Goal: Information Seeking & Learning: Learn about a topic

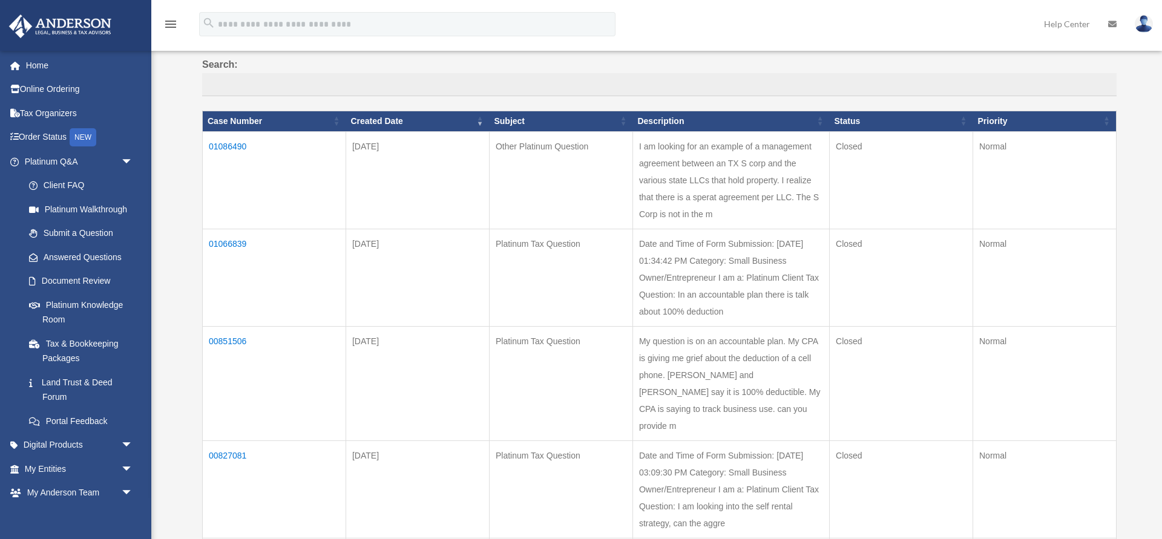
scroll to position [105, 0]
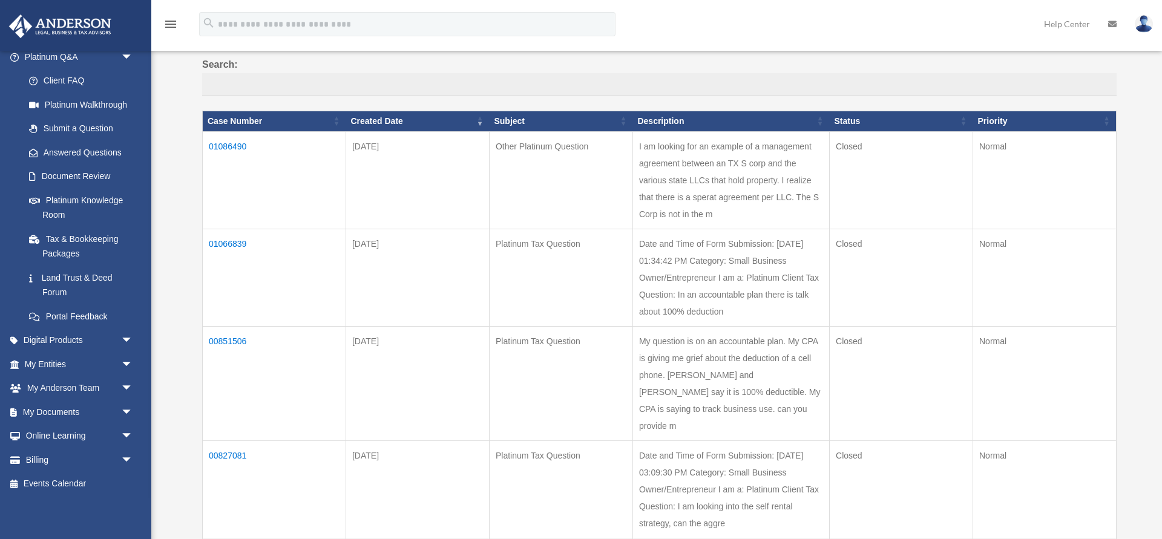
click at [229, 377] on td "00851506" at bounding box center [274, 383] width 143 height 114
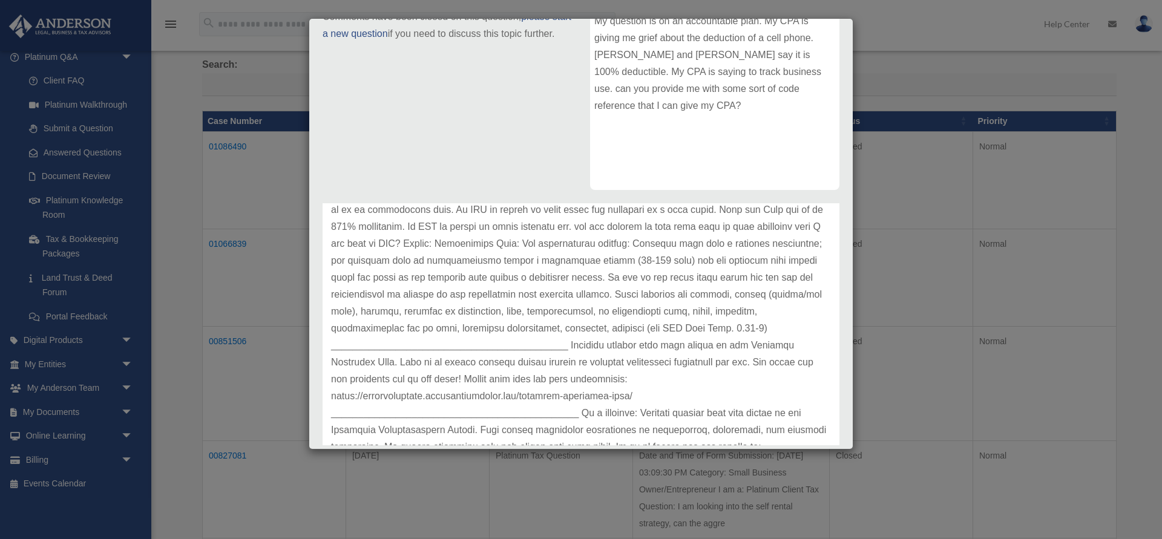
scroll to position [118, 0]
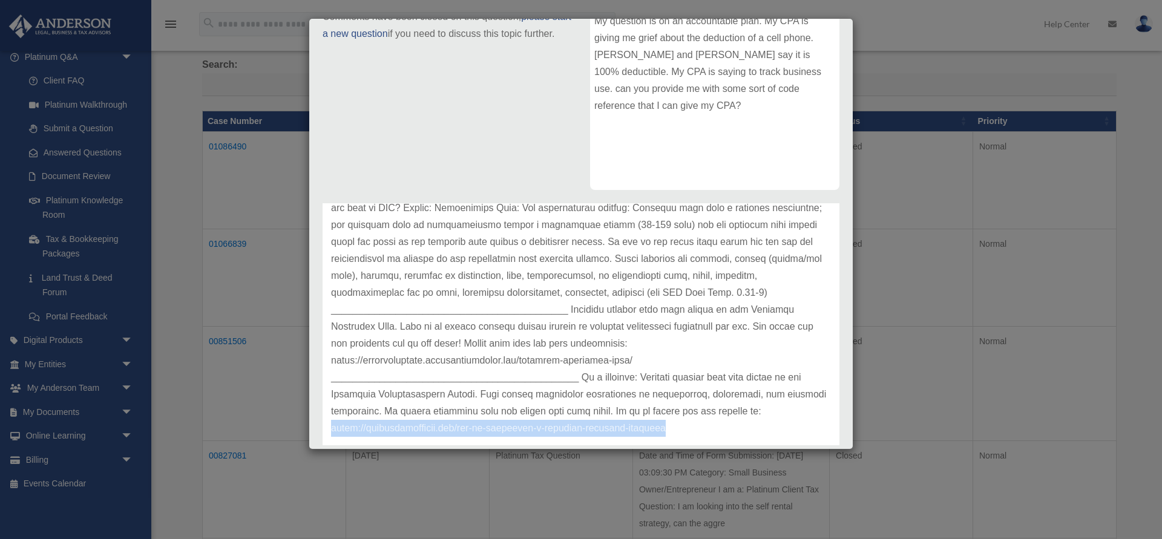
drag, startPoint x: 444, startPoint y: 413, endPoint x: 776, endPoint y: 411, distance: 332.2
click at [776, 411] on p at bounding box center [581, 293] width 500 height 288
copy p "[URL][DOMAIN_NAME]"
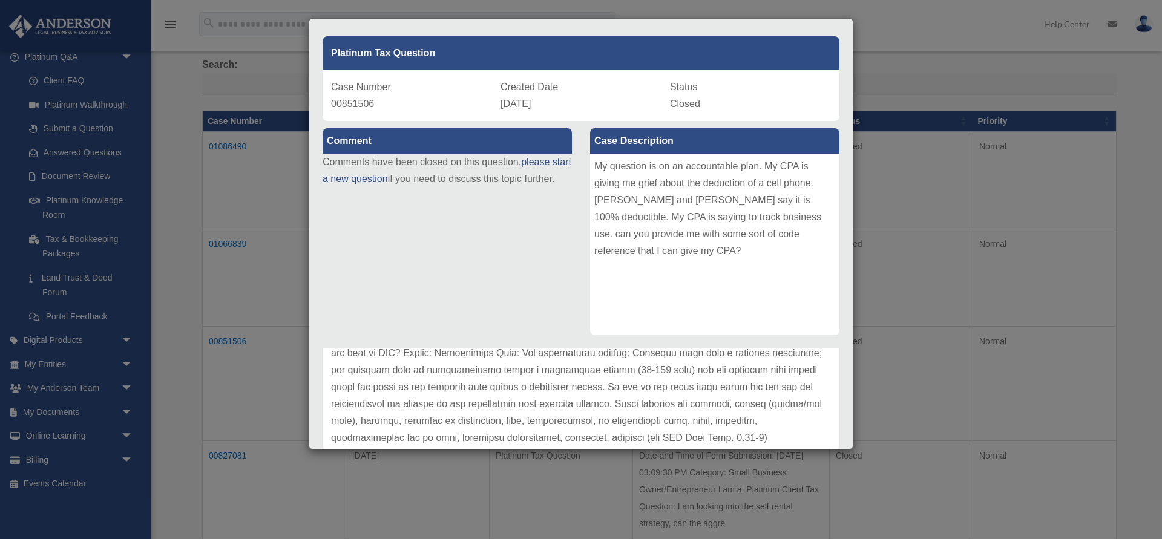
scroll to position [0, 0]
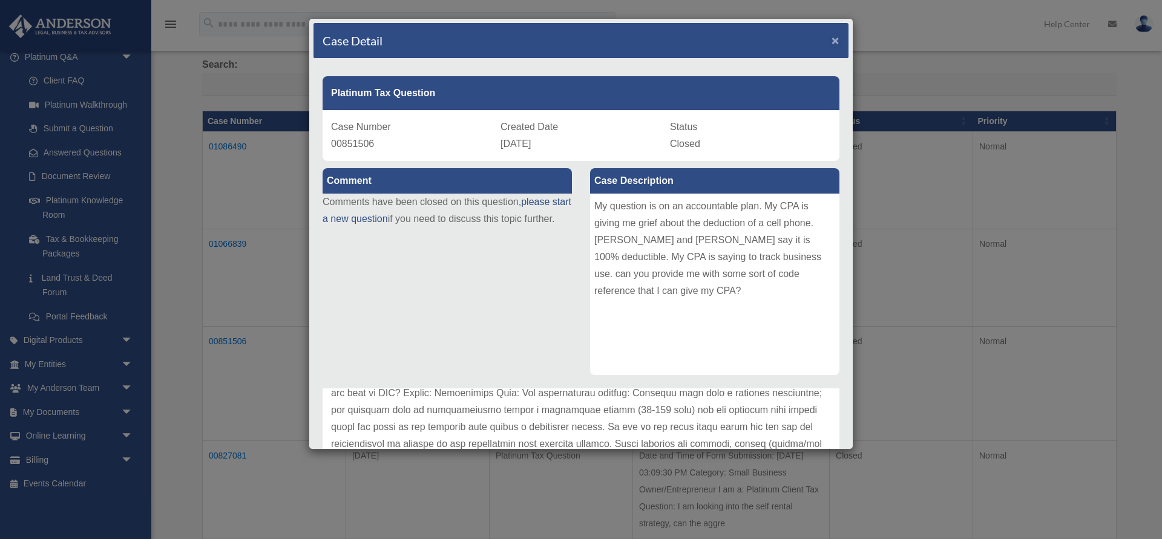
click at [833, 39] on span "×" at bounding box center [835, 40] width 8 height 14
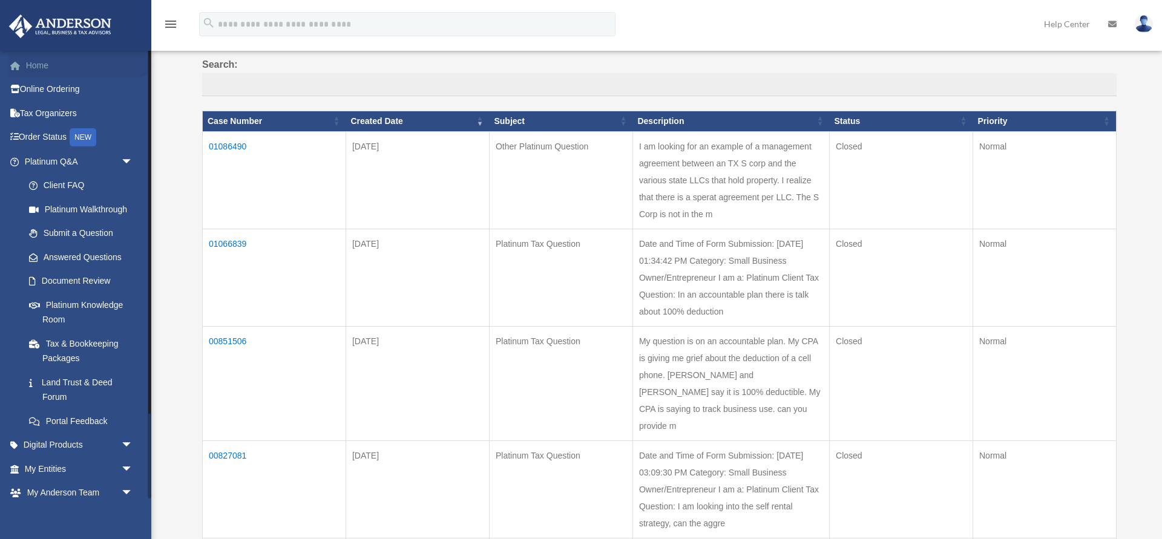
click at [33, 64] on link "Home" at bounding box center [79, 65] width 143 height 24
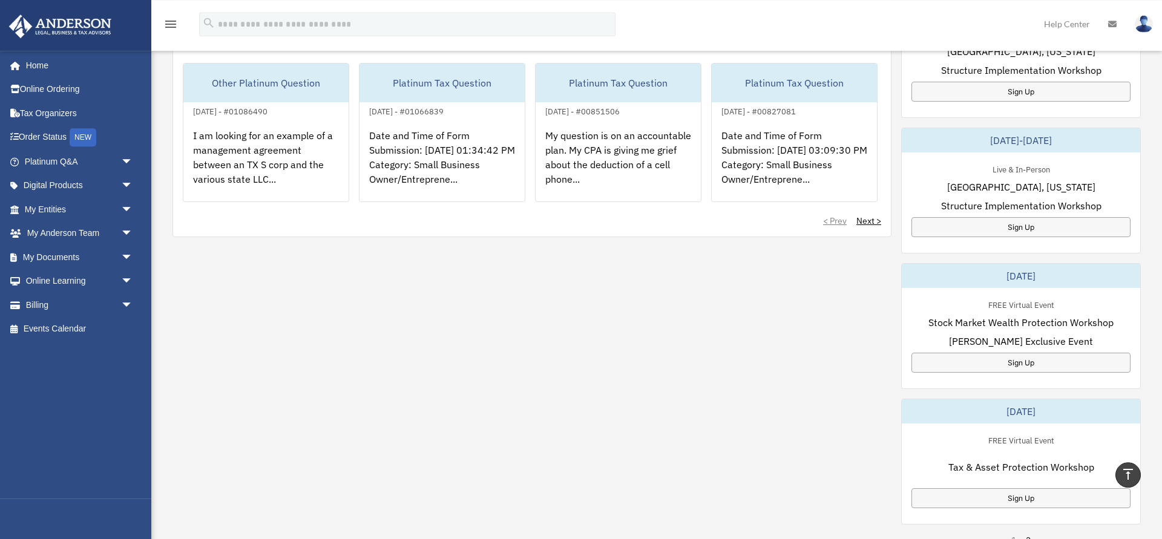
scroll to position [494, 0]
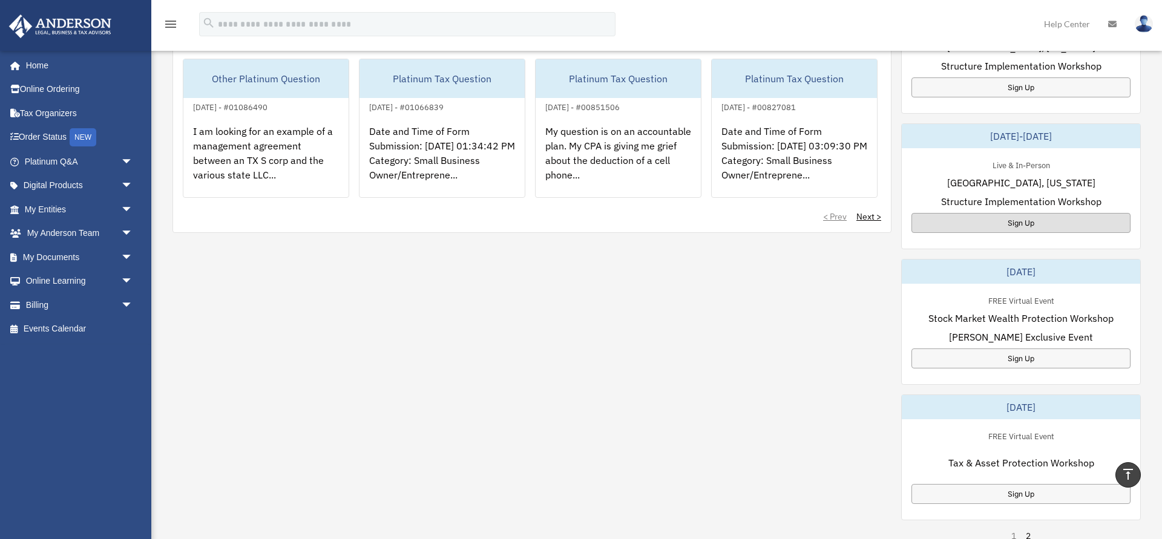
click at [1050, 215] on div "Sign Up" at bounding box center [1020, 223] width 219 height 20
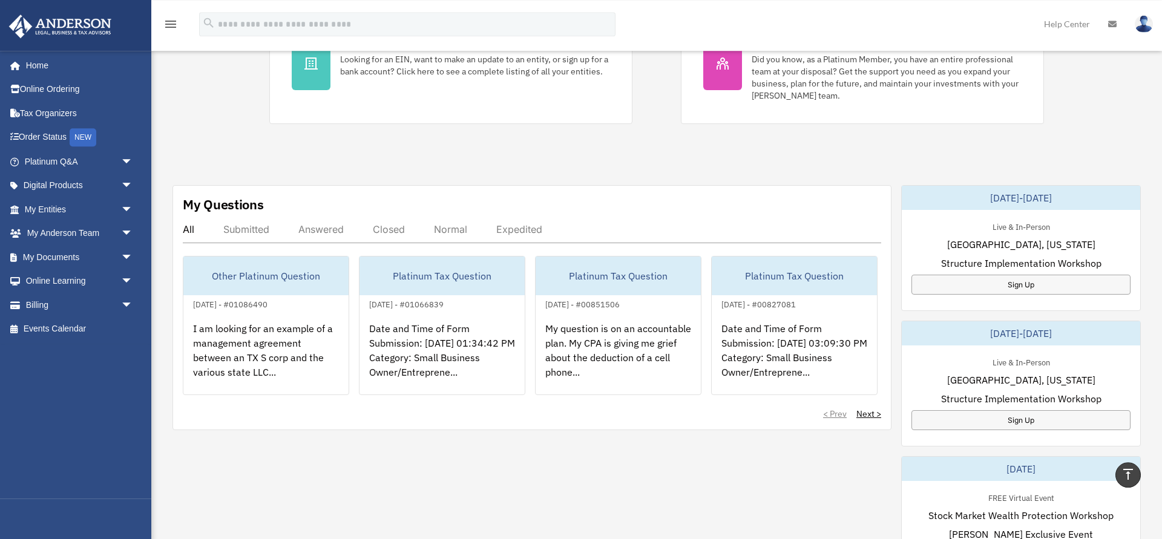
scroll to position [247, 0]
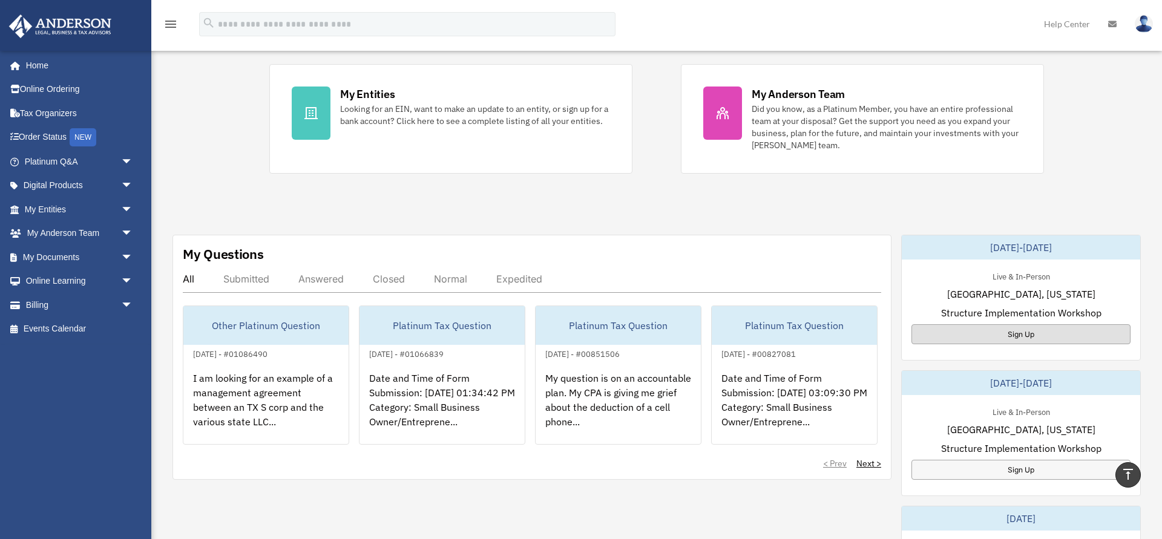
click at [995, 329] on div "Sign Up" at bounding box center [1020, 334] width 219 height 20
click at [37, 111] on link "Tax Organizers" at bounding box center [79, 113] width 143 height 24
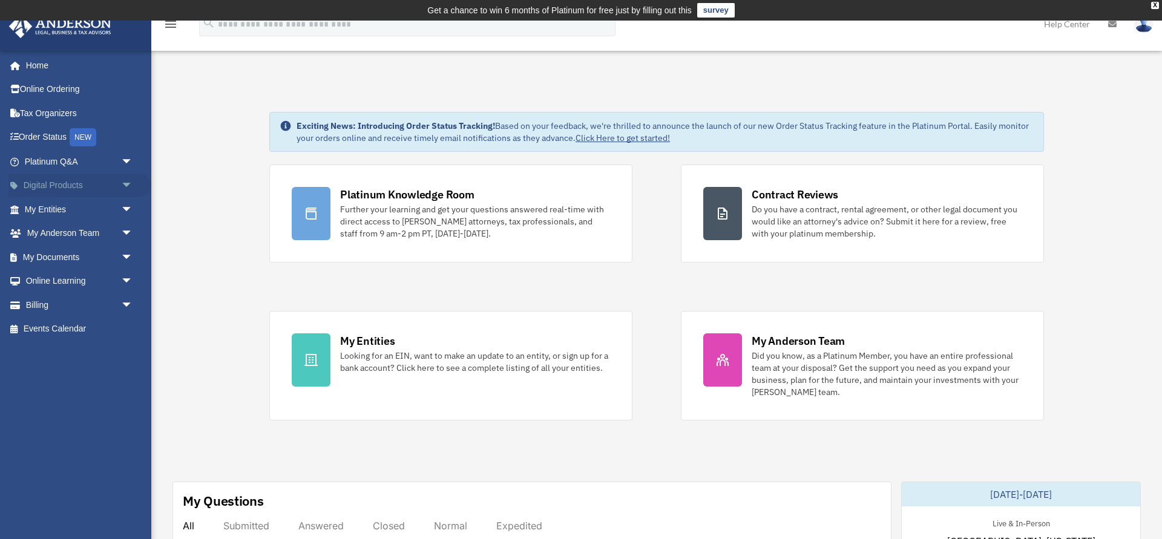
click at [125, 185] on span "arrow_drop_down" at bounding box center [133, 186] width 24 height 25
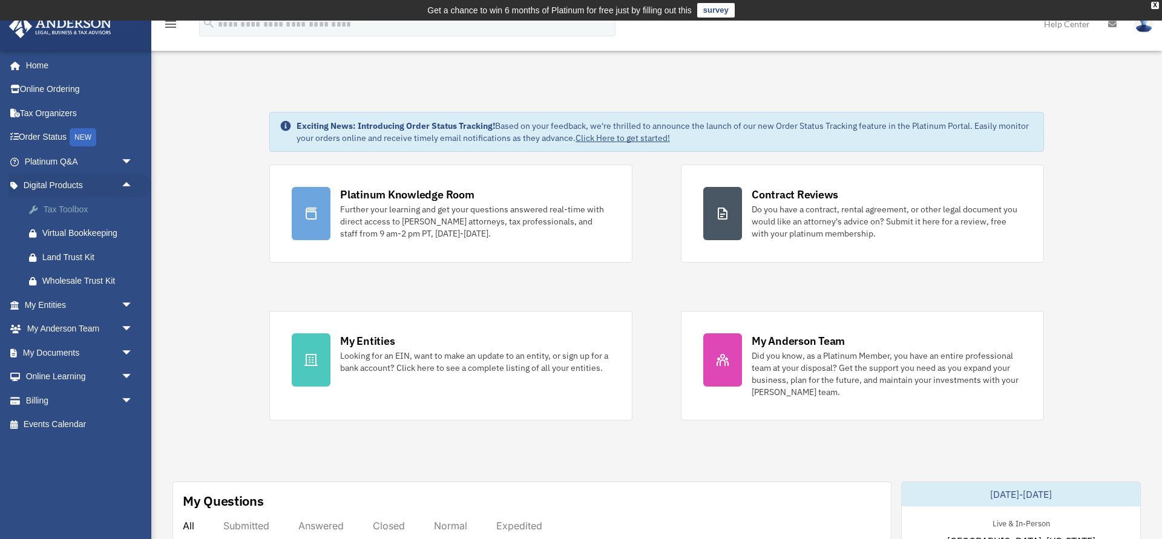
click at [65, 208] on div "Tax Toolbox" at bounding box center [89, 209] width 94 height 15
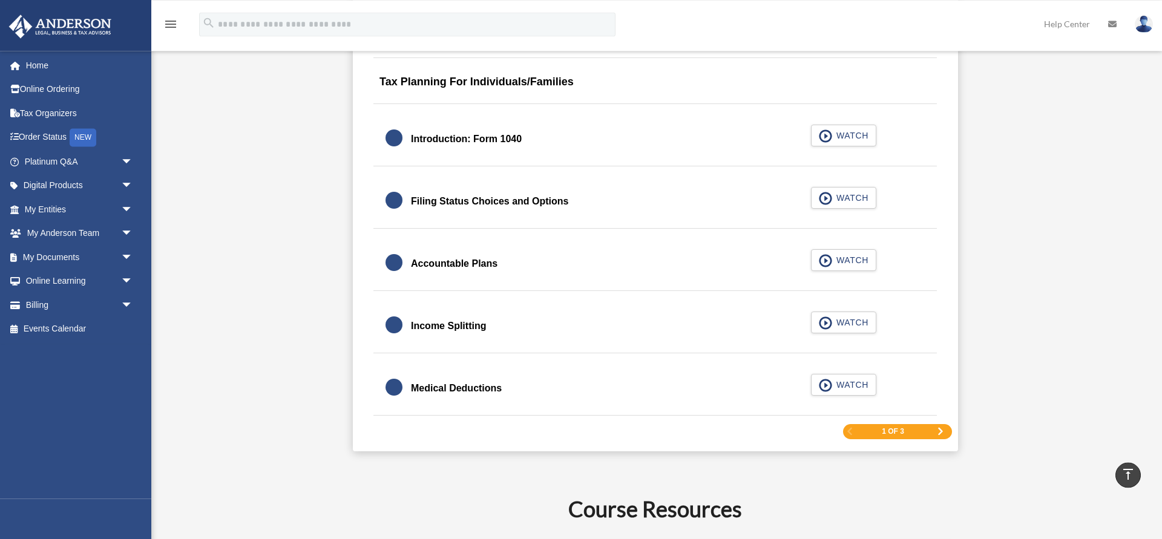
scroll to position [1728, 0]
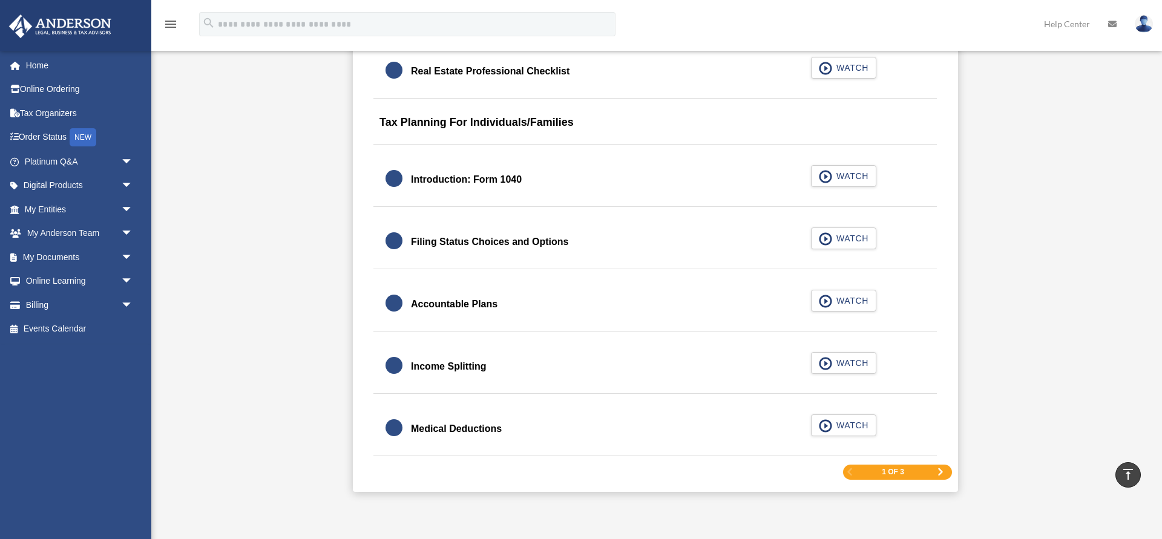
click at [452, 368] on div "Income Splitting" at bounding box center [448, 366] width 75 height 17
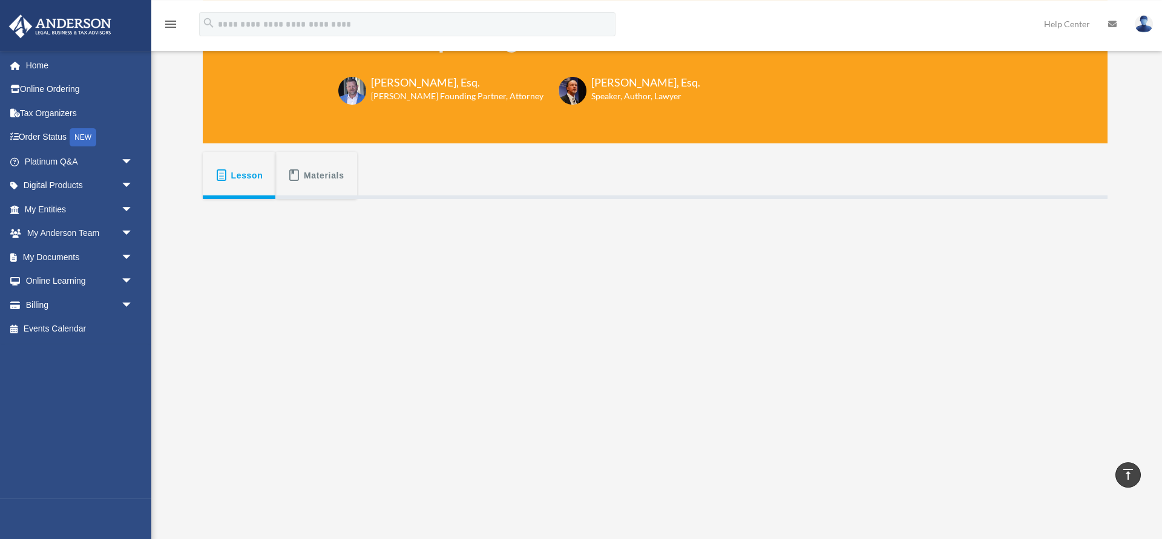
scroll to position [123, 0]
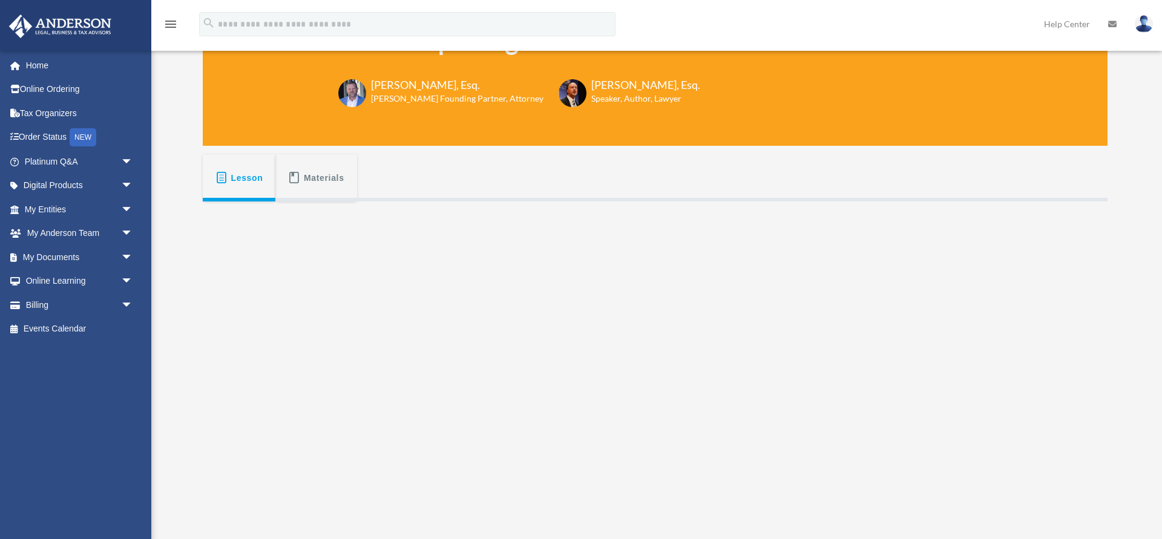
click at [313, 174] on span "Materials" at bounding box center [324, 178] width 41 height 22
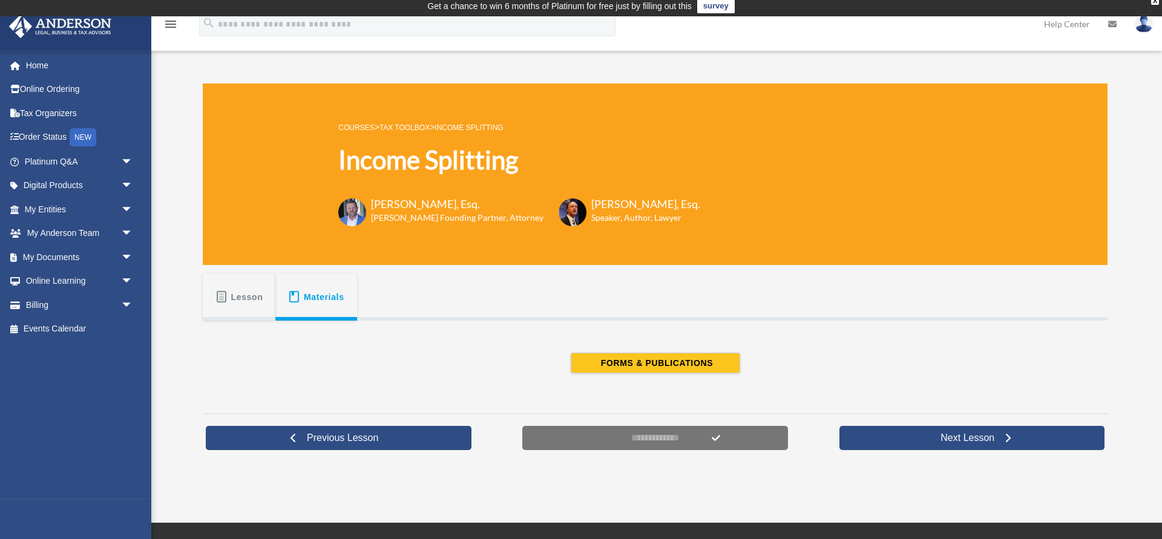
scroll to position [0, 0]
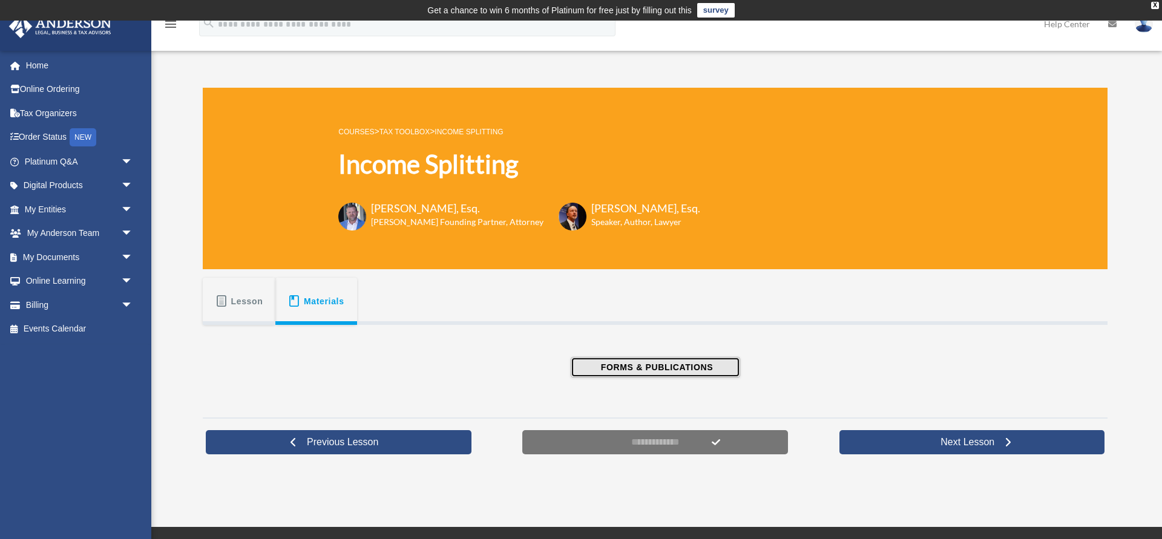
click at [619, 366] on span "FORMS & PUBLICATIONS" at bounding box center [655, 367] width 116 height 12
click at [228, 304] on span at bounding box center [221, 301] width 13 height 12
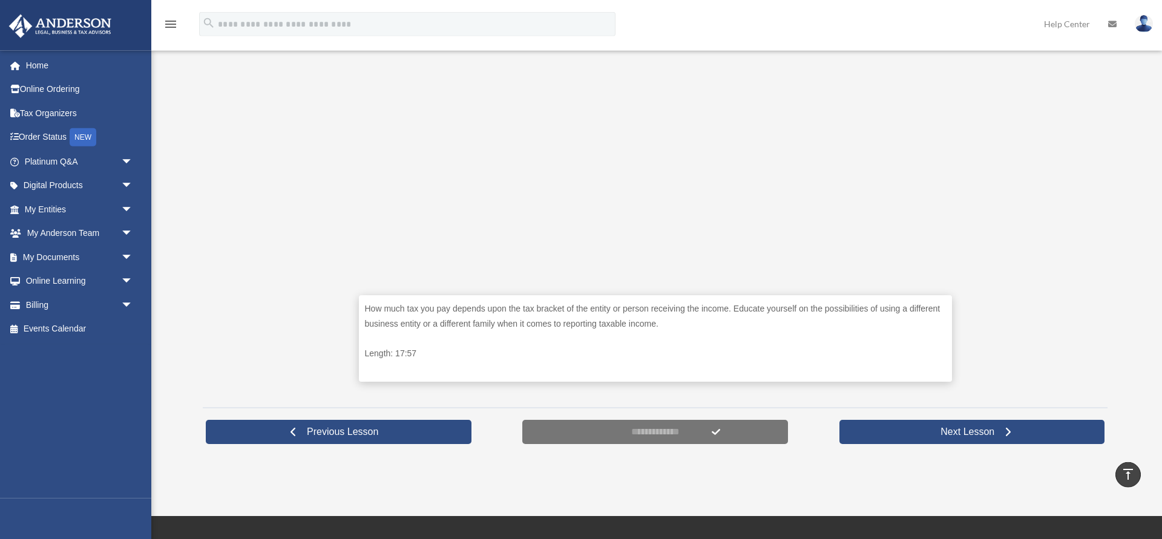
scroll to position [405, 0]
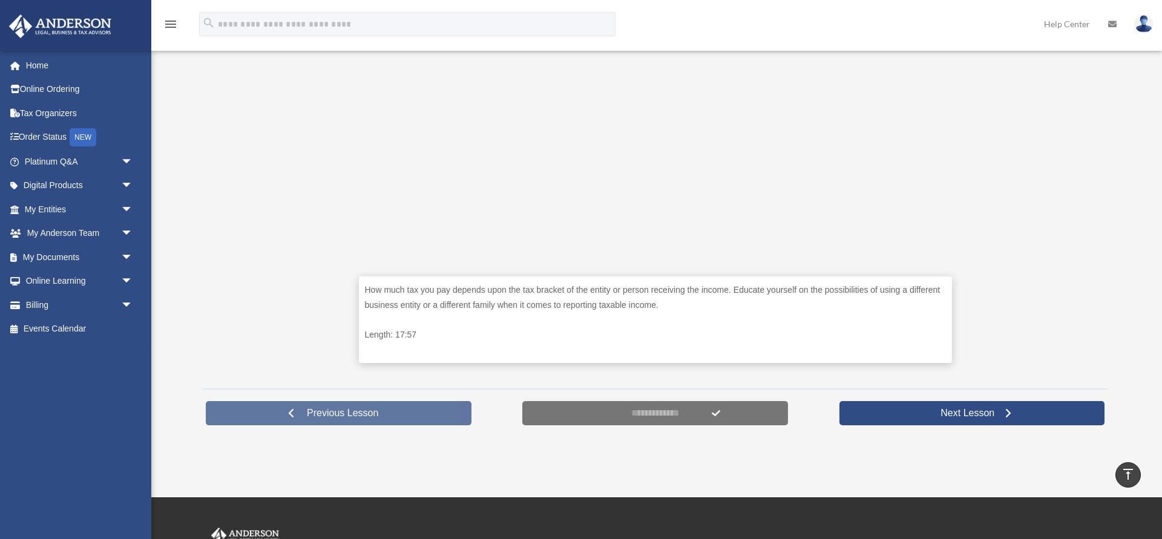
click at [342, 412] on span "Previous Lesson" at bounding box center [342, 413] width 91 height 12
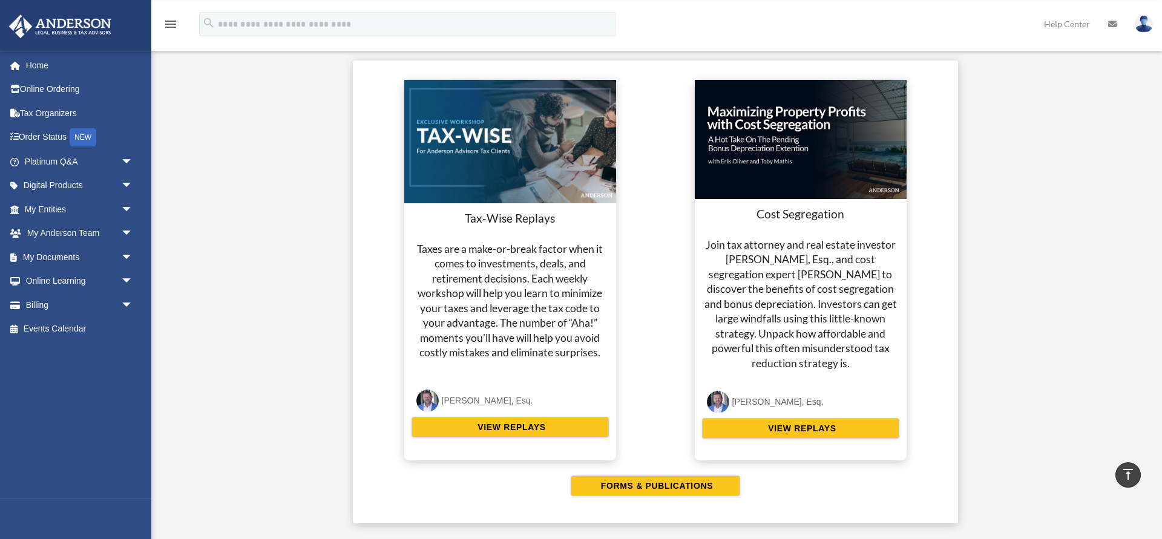
scroll to position [2140, 0]
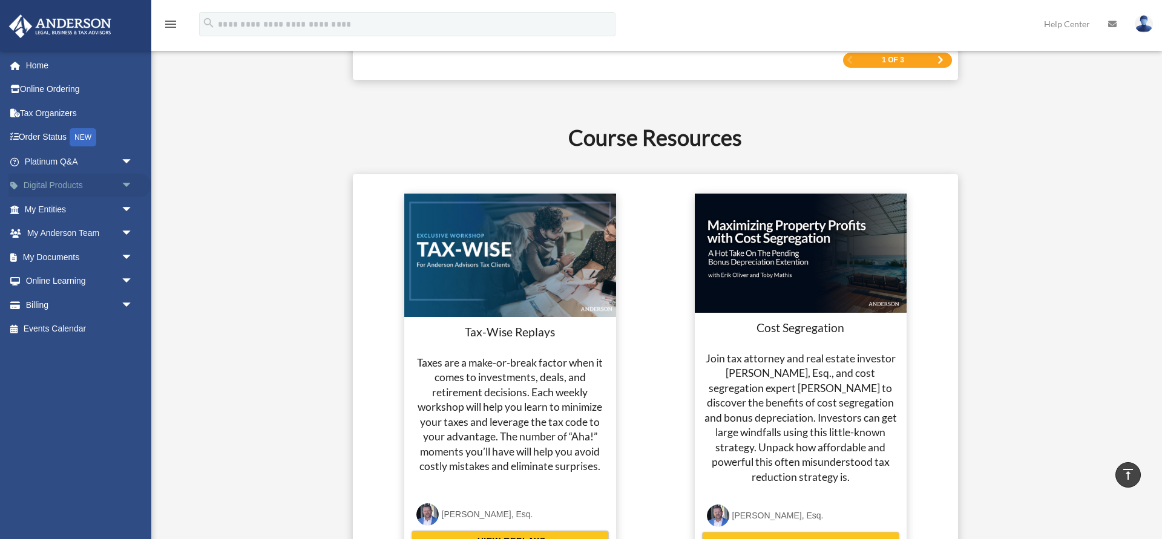
click at [126, 181] on span "arrow_drop_down" at bounding box center [133, 186] width 24 height 25
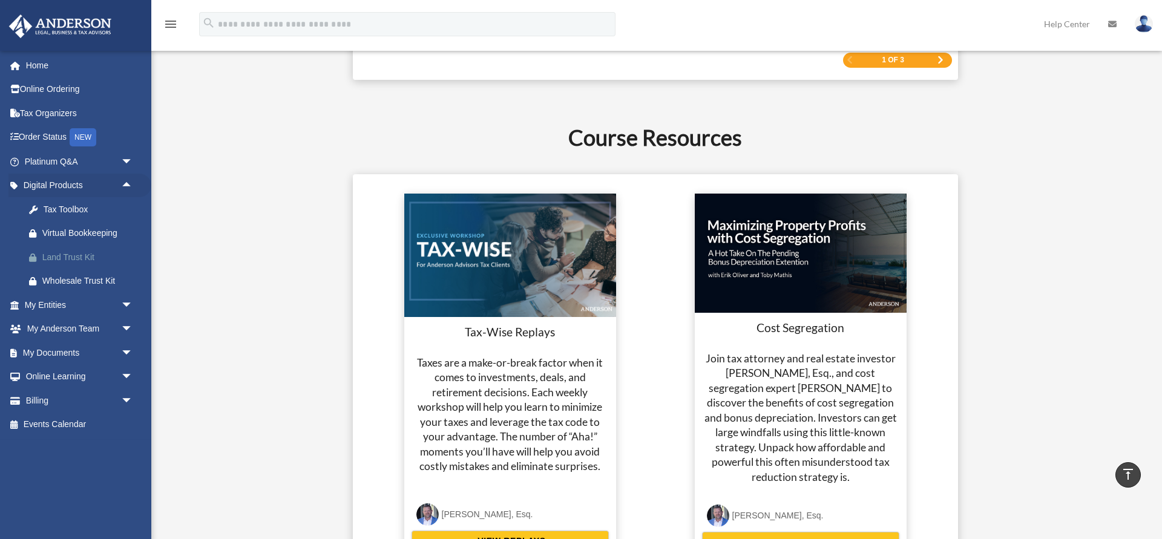
click at [71, 257] on div "Land Trust Kit" at bounding box center [89, 257] width 94 height 15
click at [62, 209] on div "Tax Toolbox" at bounding box center [89, 209] width 94 height 15
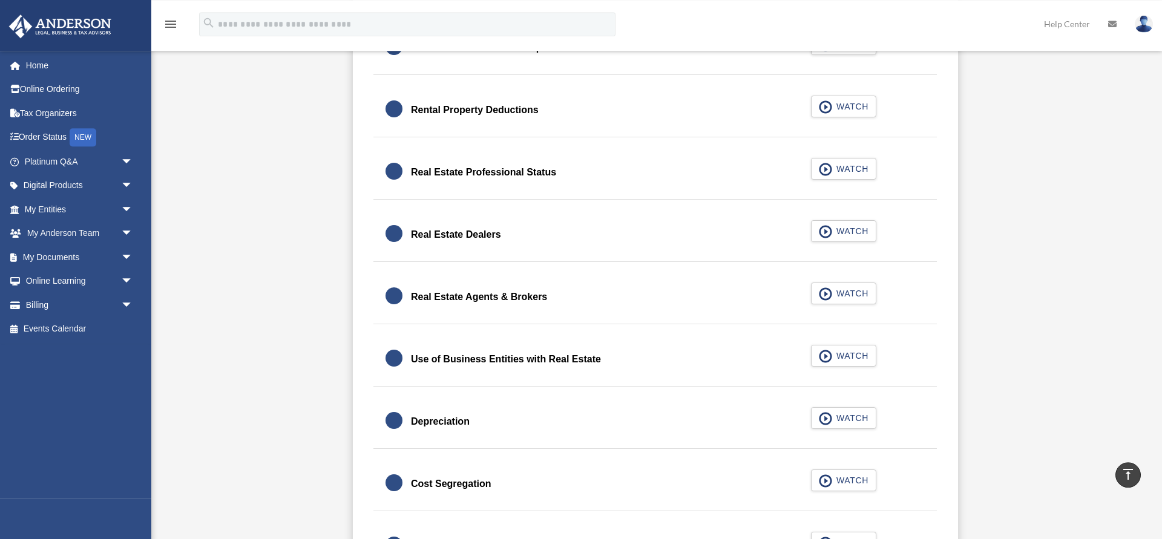
scroll to position [926, 0]
